Goal: Check status: Check status

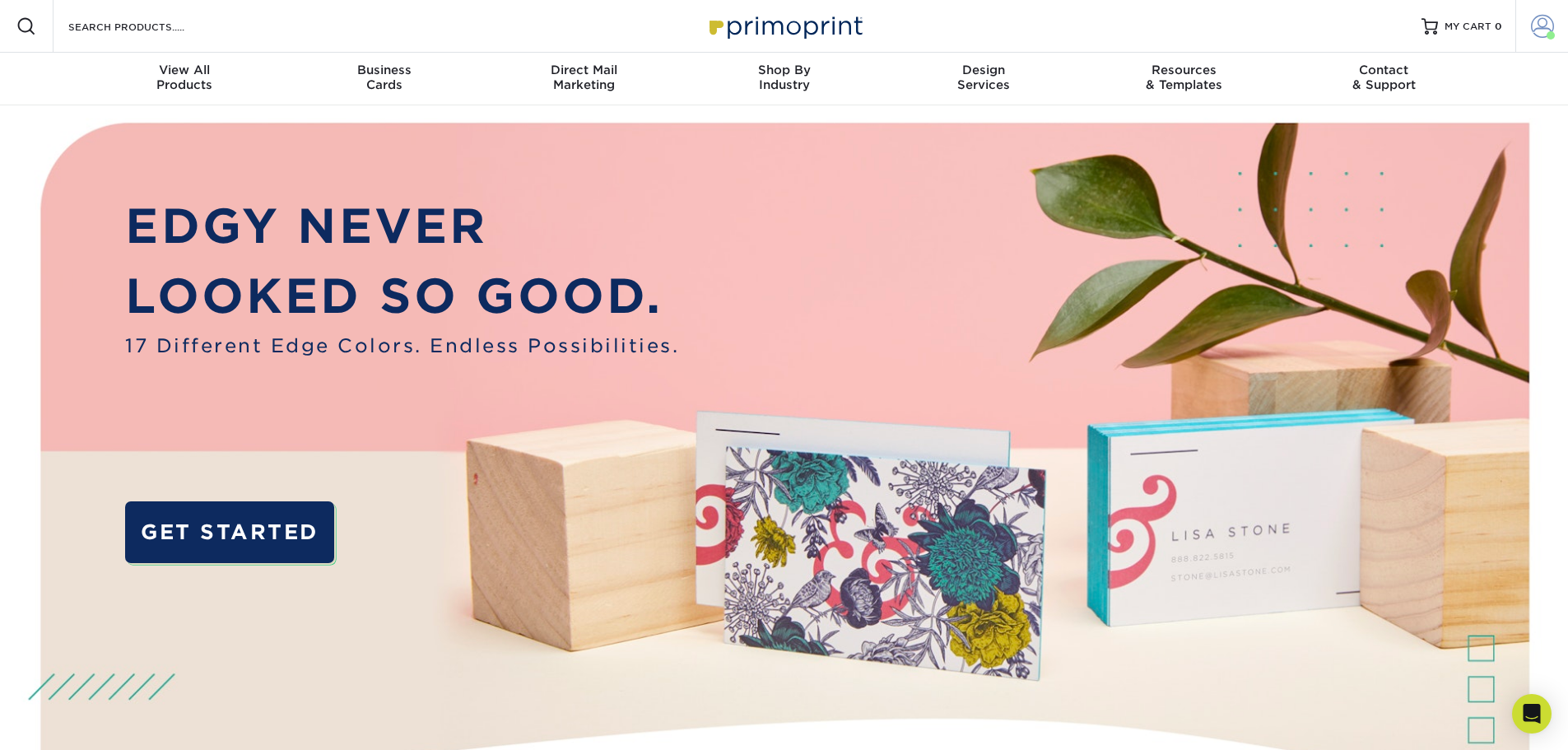
click at [1534, 31] on span at bounding box center [1543, 26] width 23 height 23
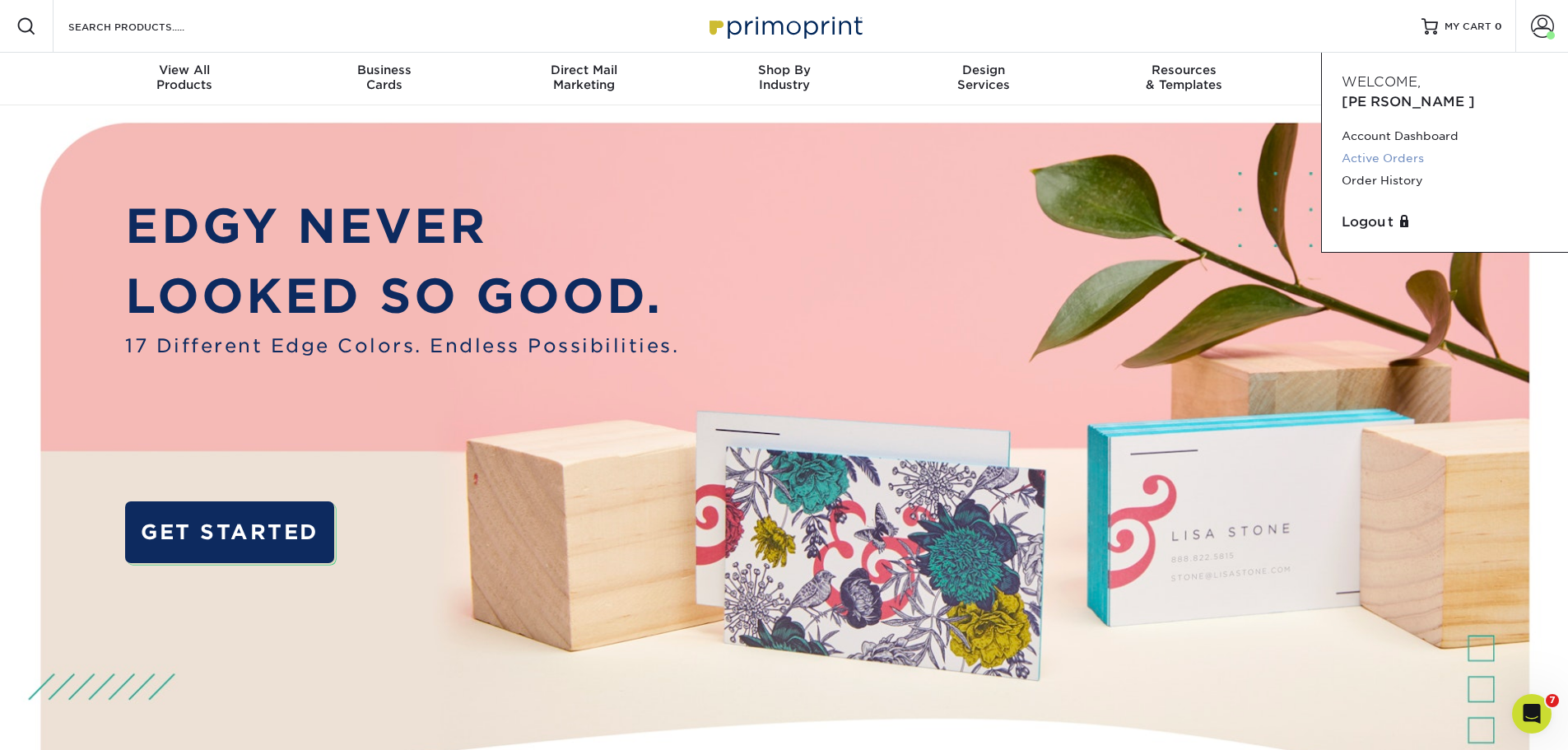
click at [1395, 147] on link "Active Orders" at bounding box center [1445, 158] width 207 height 22
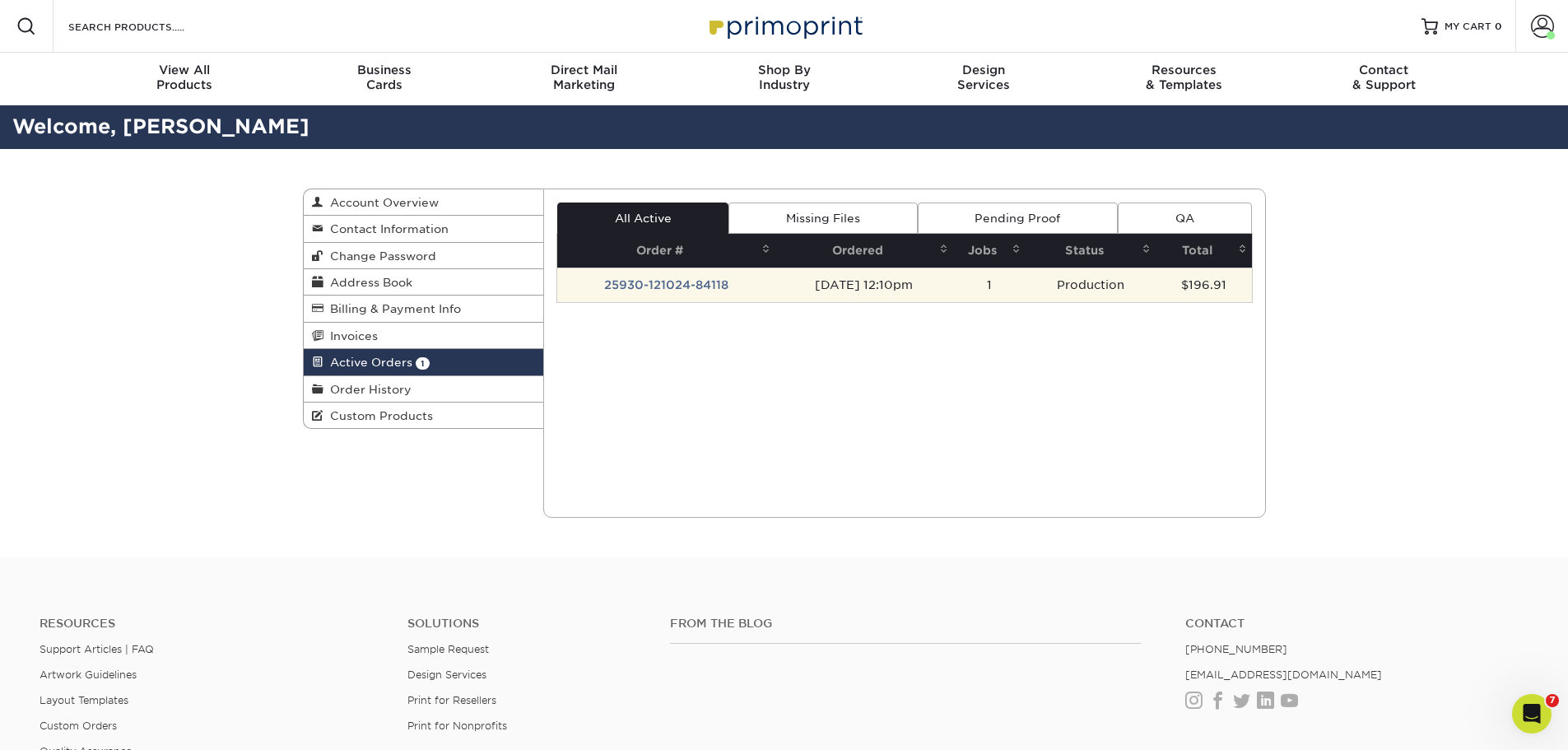
click at [690, 288] on td "25930-121024-84118" at bounding box center [666, 284] width 218 height 34
